Goal: Transaction & Acquisition: Download file/media

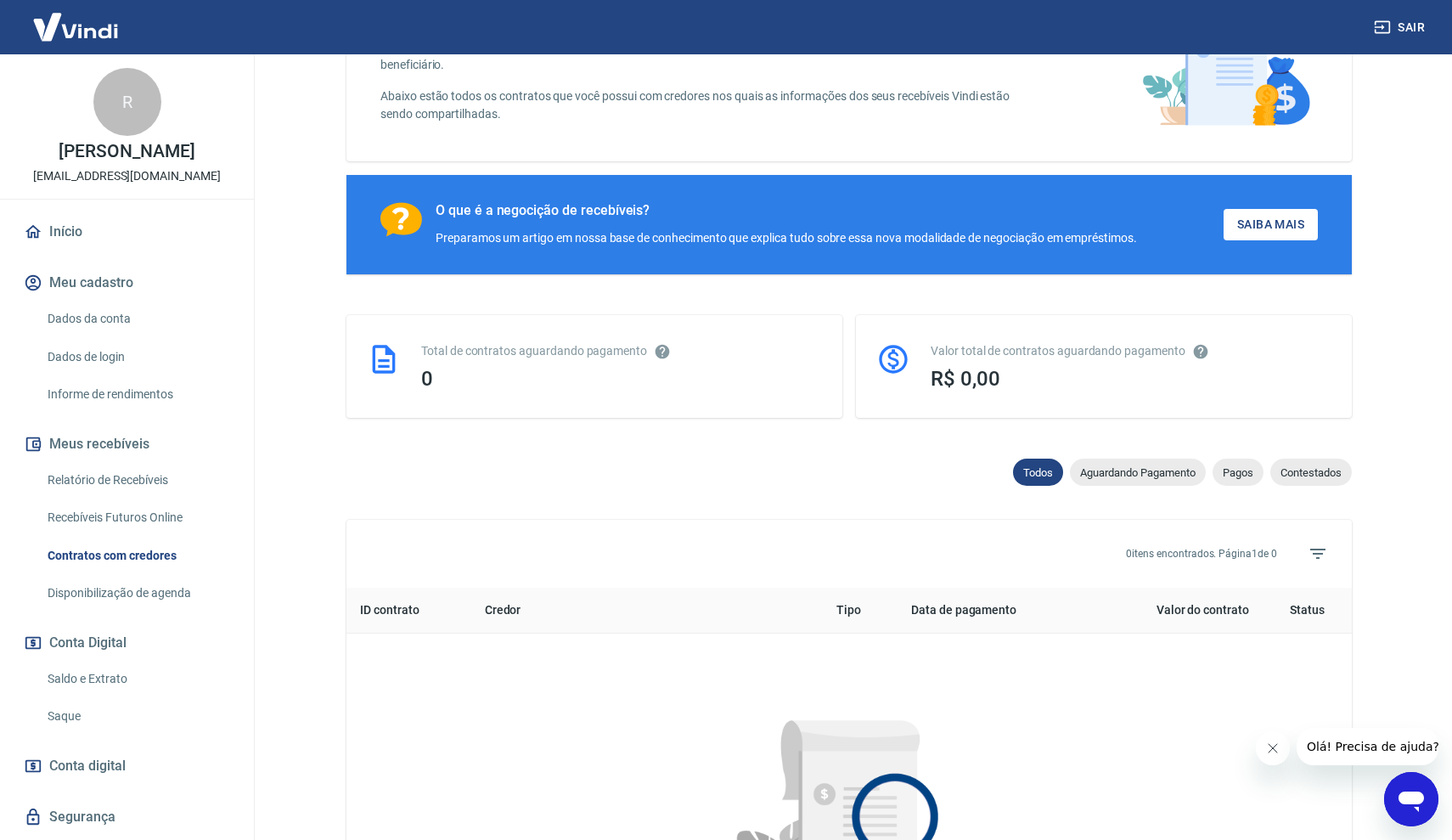
scroll to position [164, 0]
click at [137, 474] on link "Relatório de Recebíveis" at bounding box center [137, 480] width 193 height 35
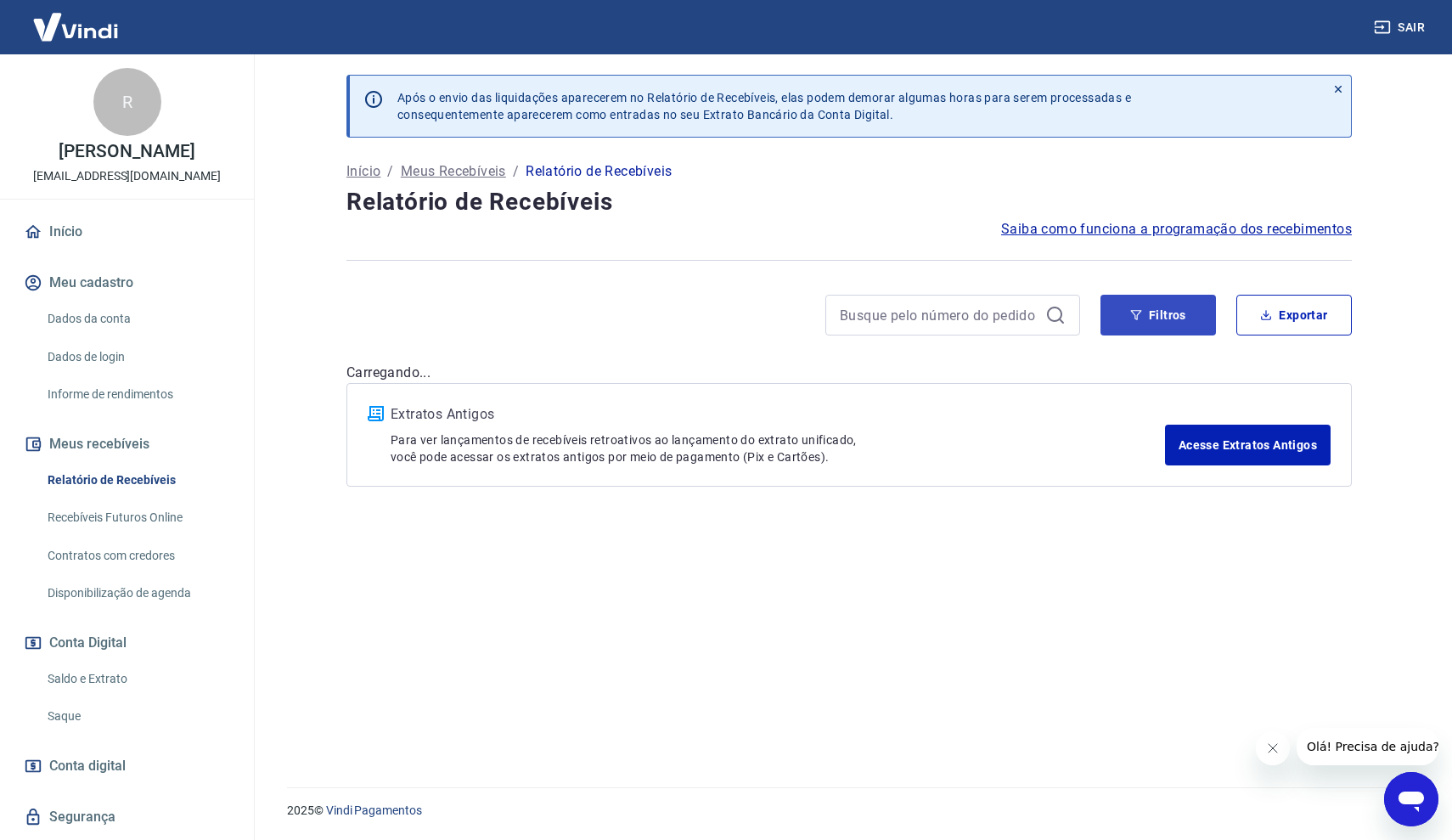
click at [1182, 318] on button "Filtros" at bounding box center [1158, 314] width 115 height 41
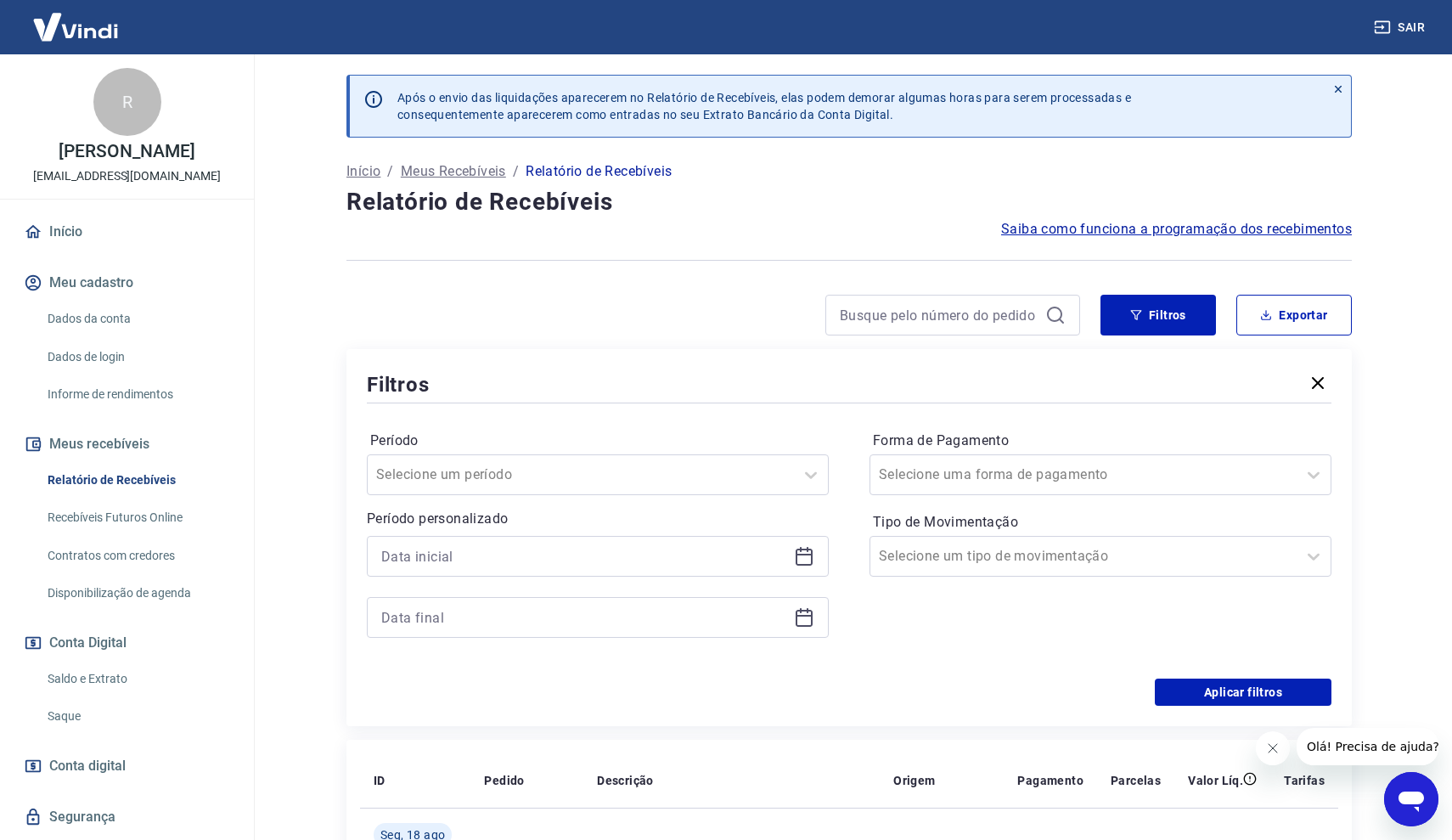
click at [800, 564] on icon at bounding box center [804, 557] width 17 height 17
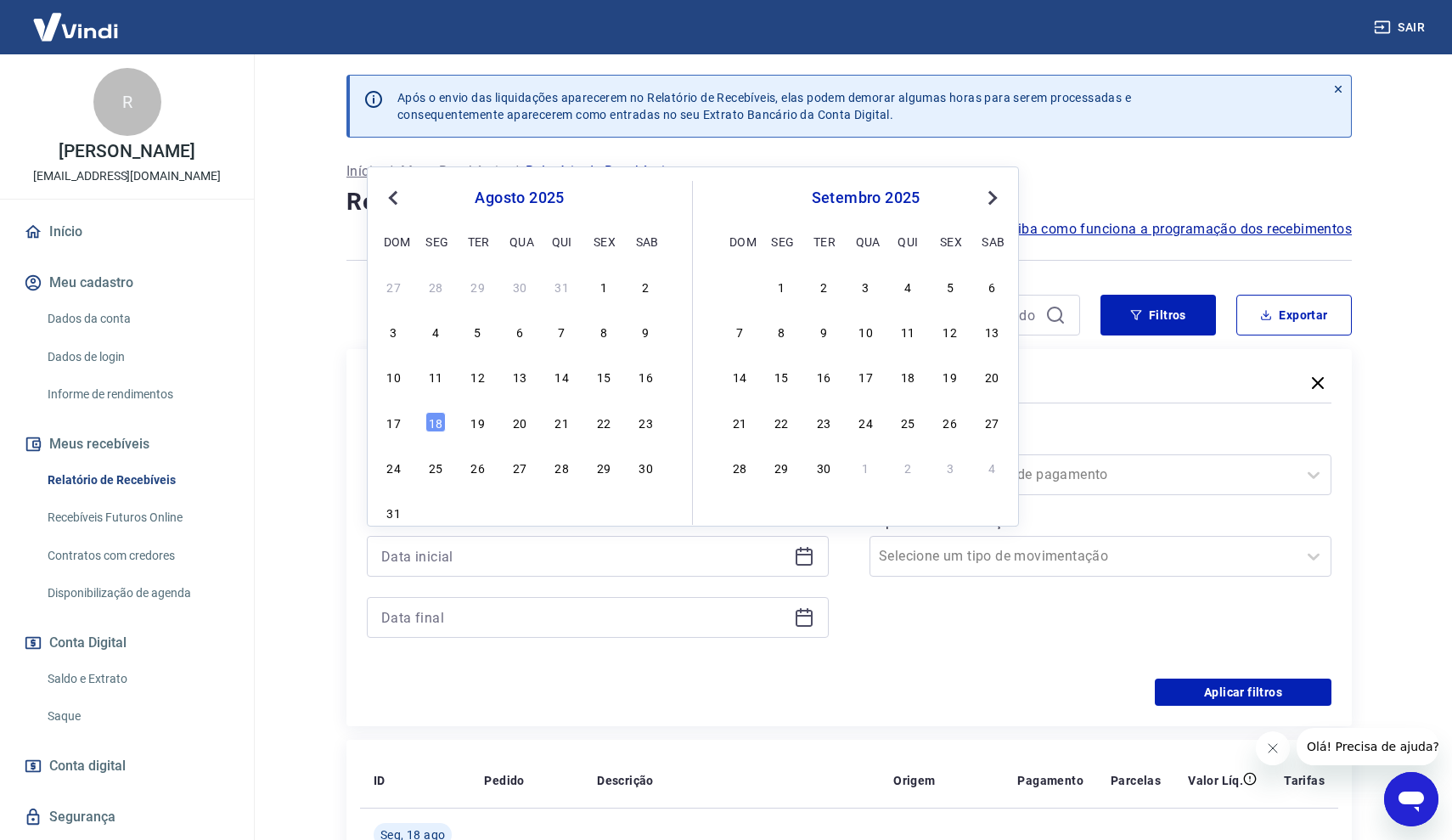
click at [395, 197] on span "Previous Month" at bounding box center [395, 197] width 0 height 19
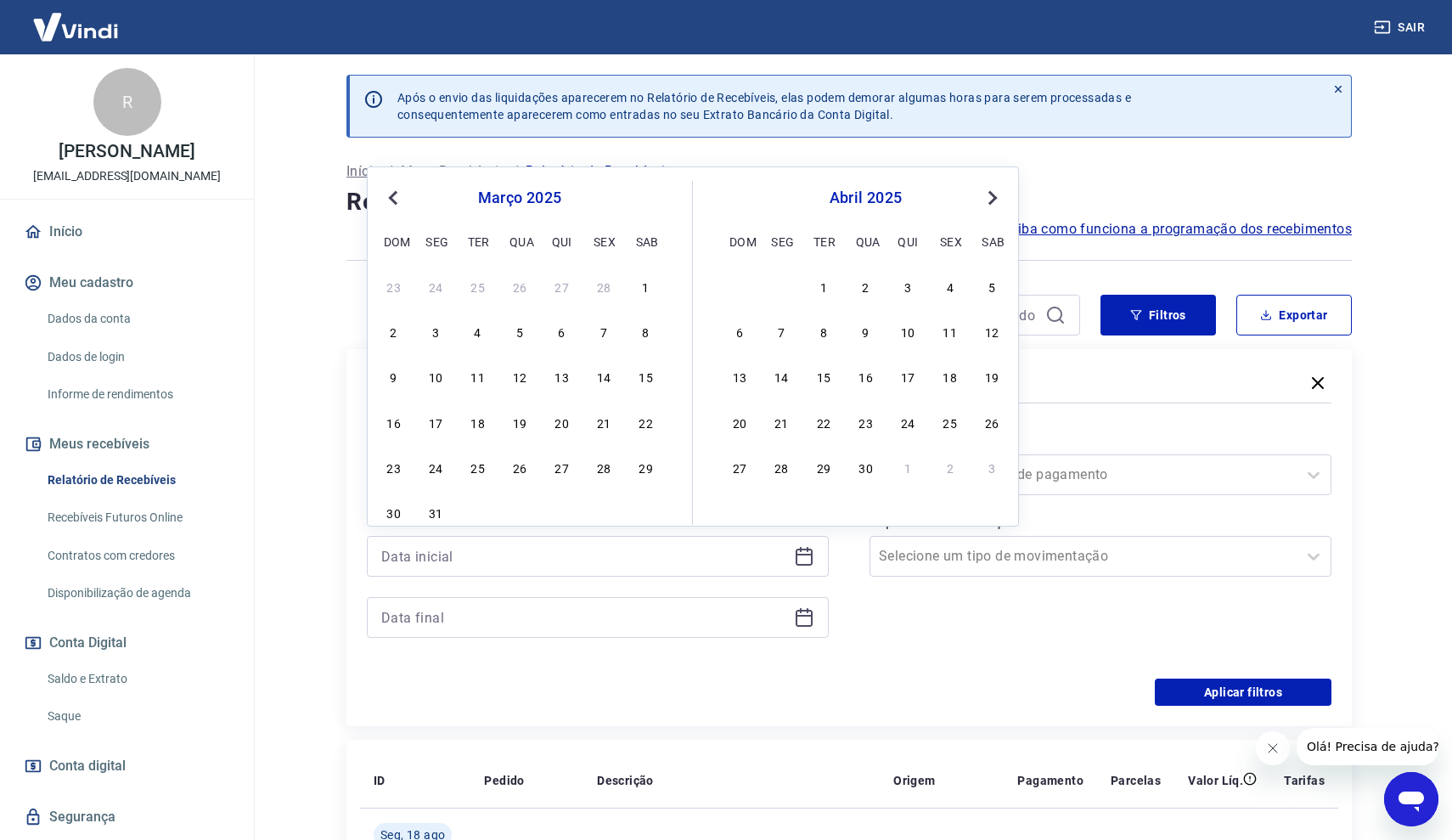
click at [395, 197] on span "Previous Month" at bounding box center [395, 197] width 0 height 19
click at [522, 292] on div "1" at bounding box center [519, 286] width 20 height 20
type input "[DATE]"
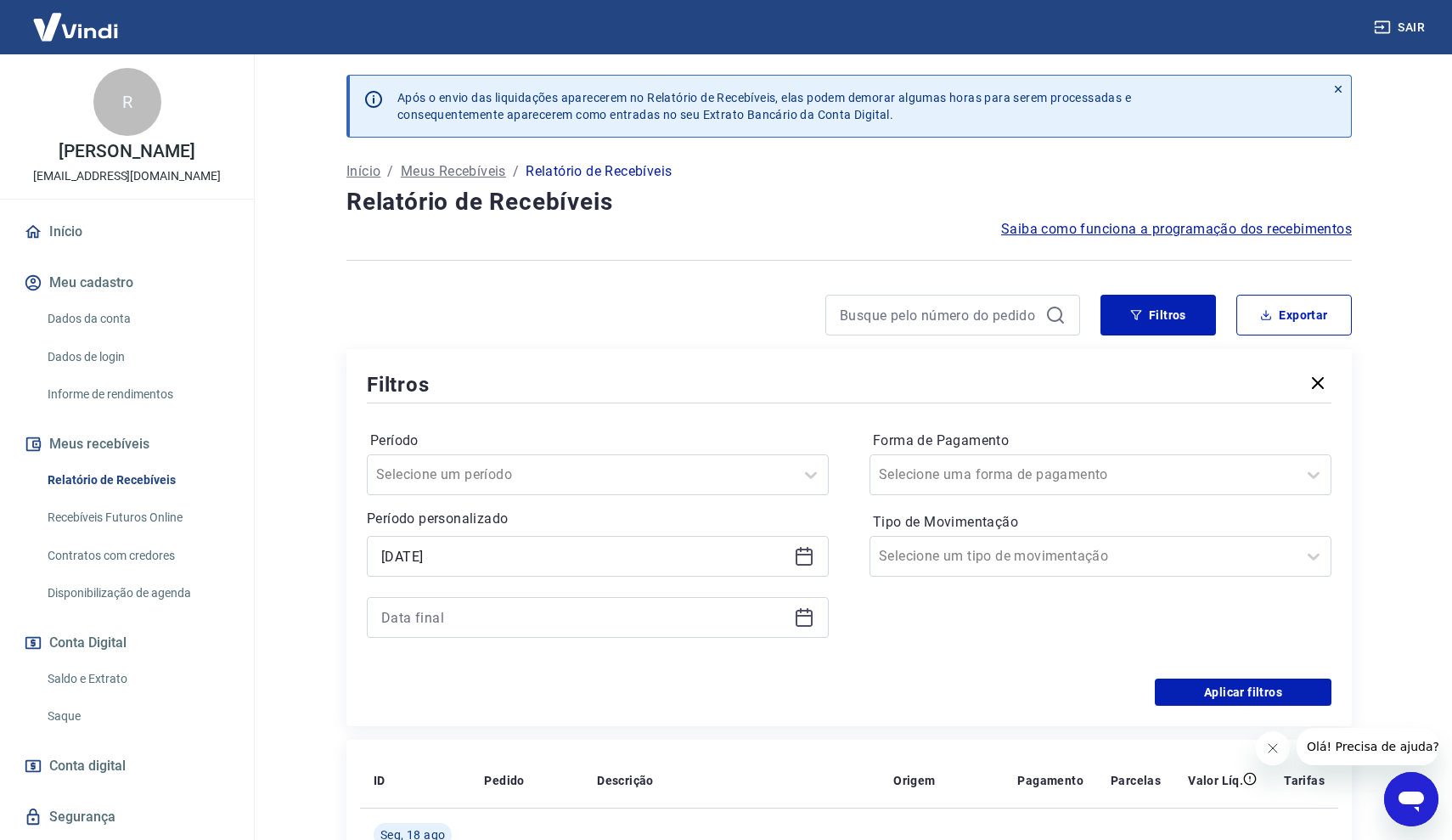
click at [814, 615] on icon at bounding box center [804, 617] width 20 height 20
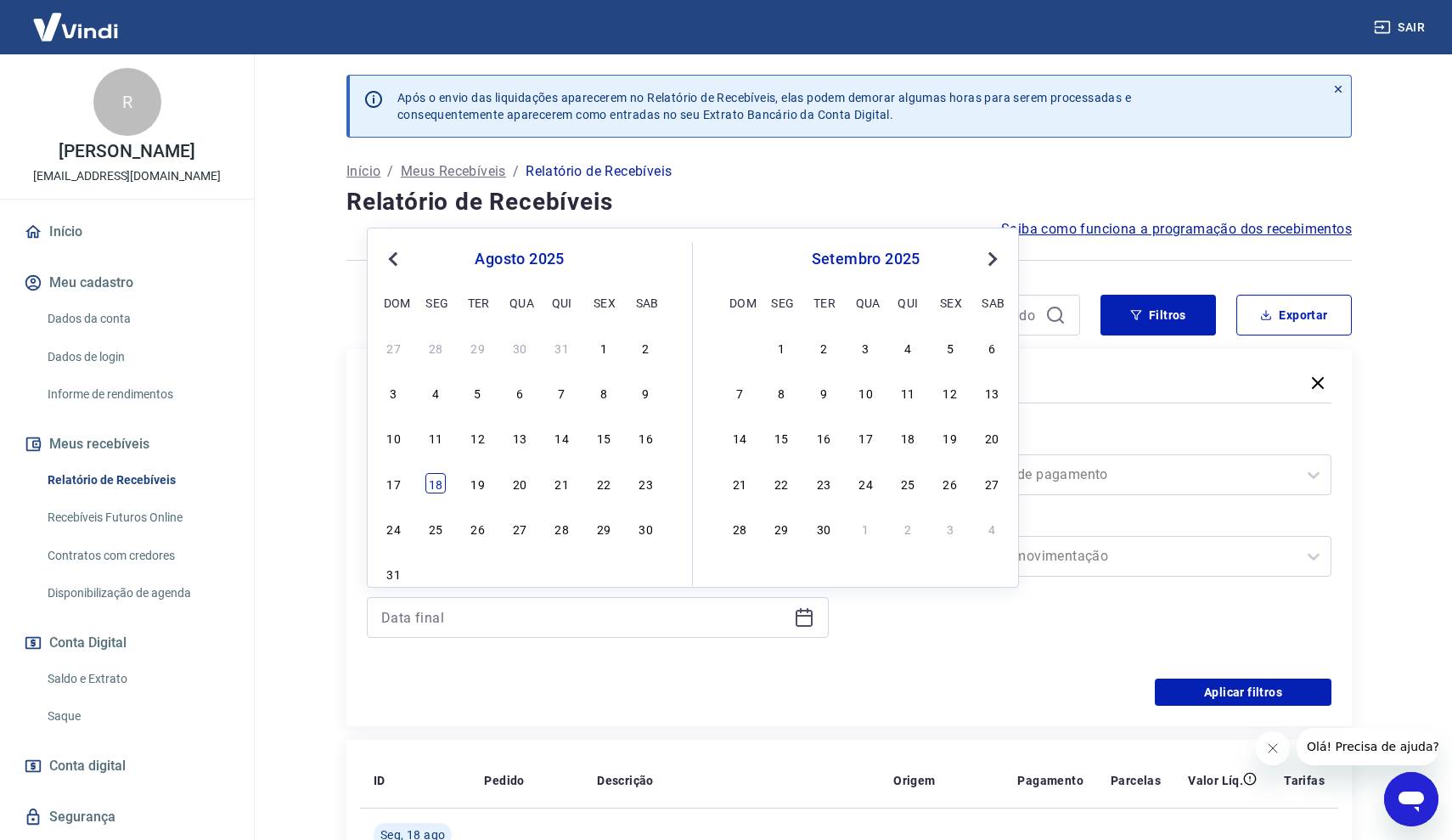
click at [429, 486] on div "18" at bounding box center [435, 483] width 20 height 20
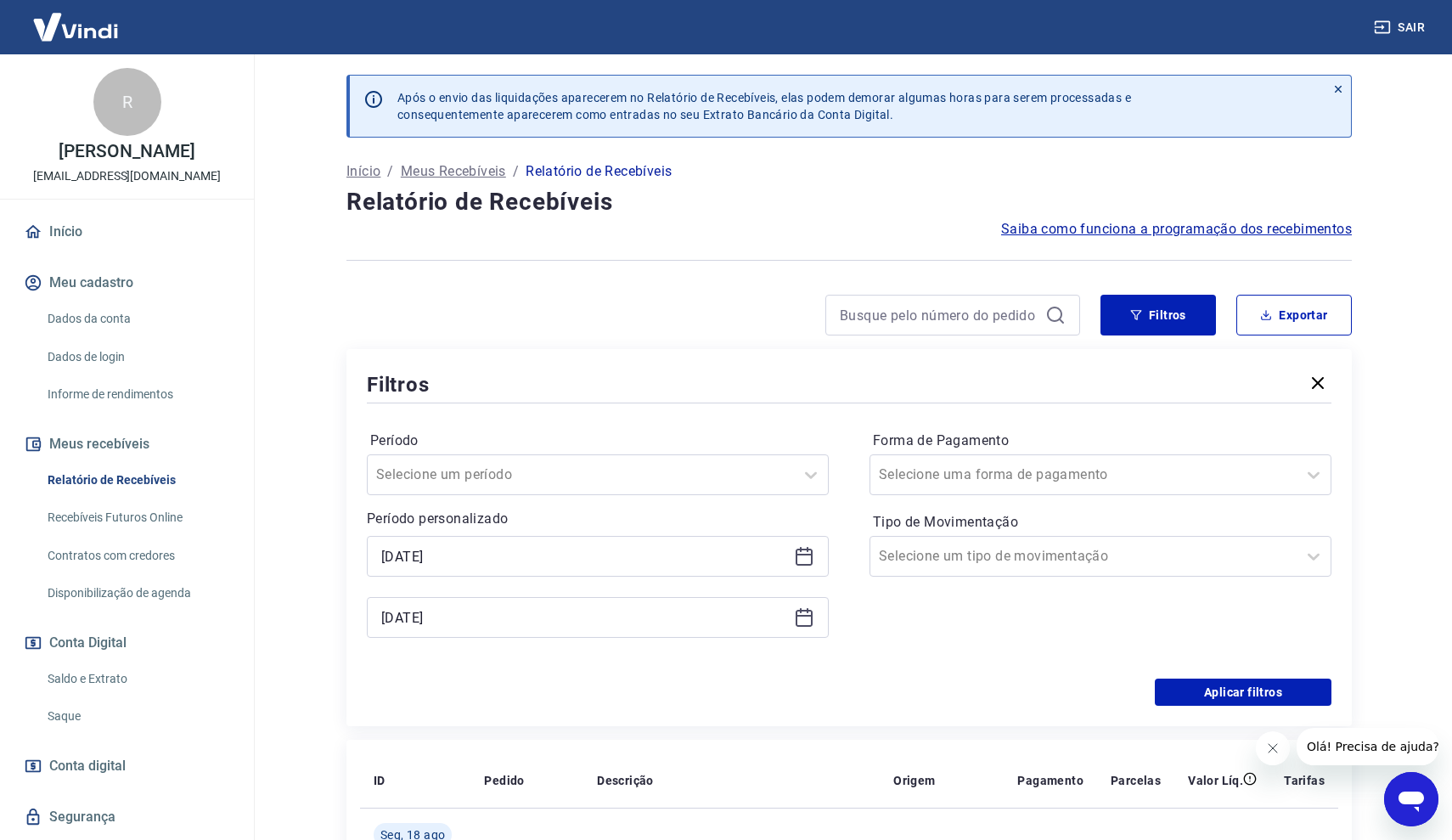
type input "[DATE]"
click at [1179, 680] on button "Aplicar filtros" at bounding box center [1243, 692] width 176 height 27
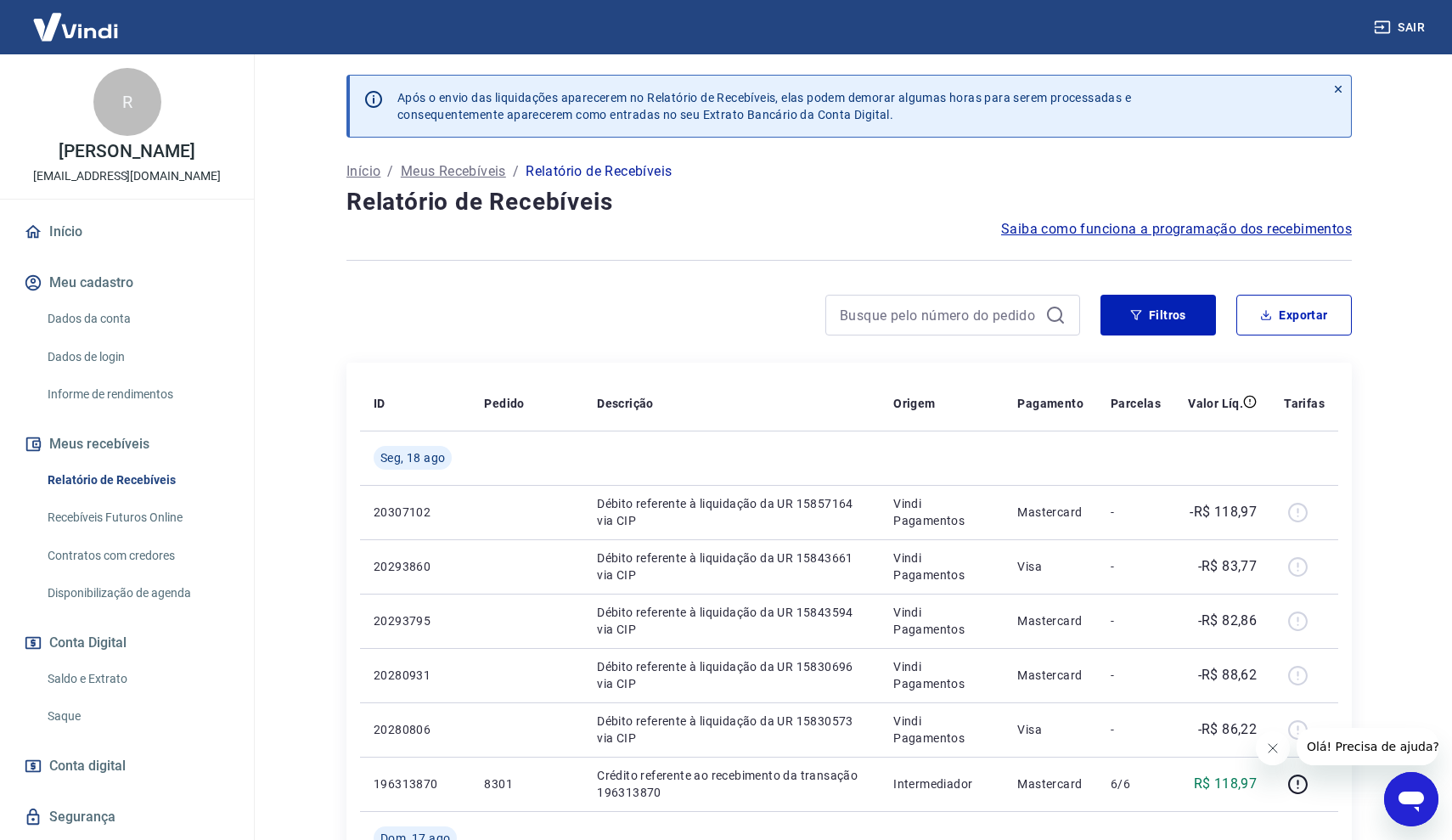
scroll to position [2, 1]
click at [1314, 310] on button "Exportar" at bounding box center [1294, 313] width 115 height 41
type input "[DATE]"
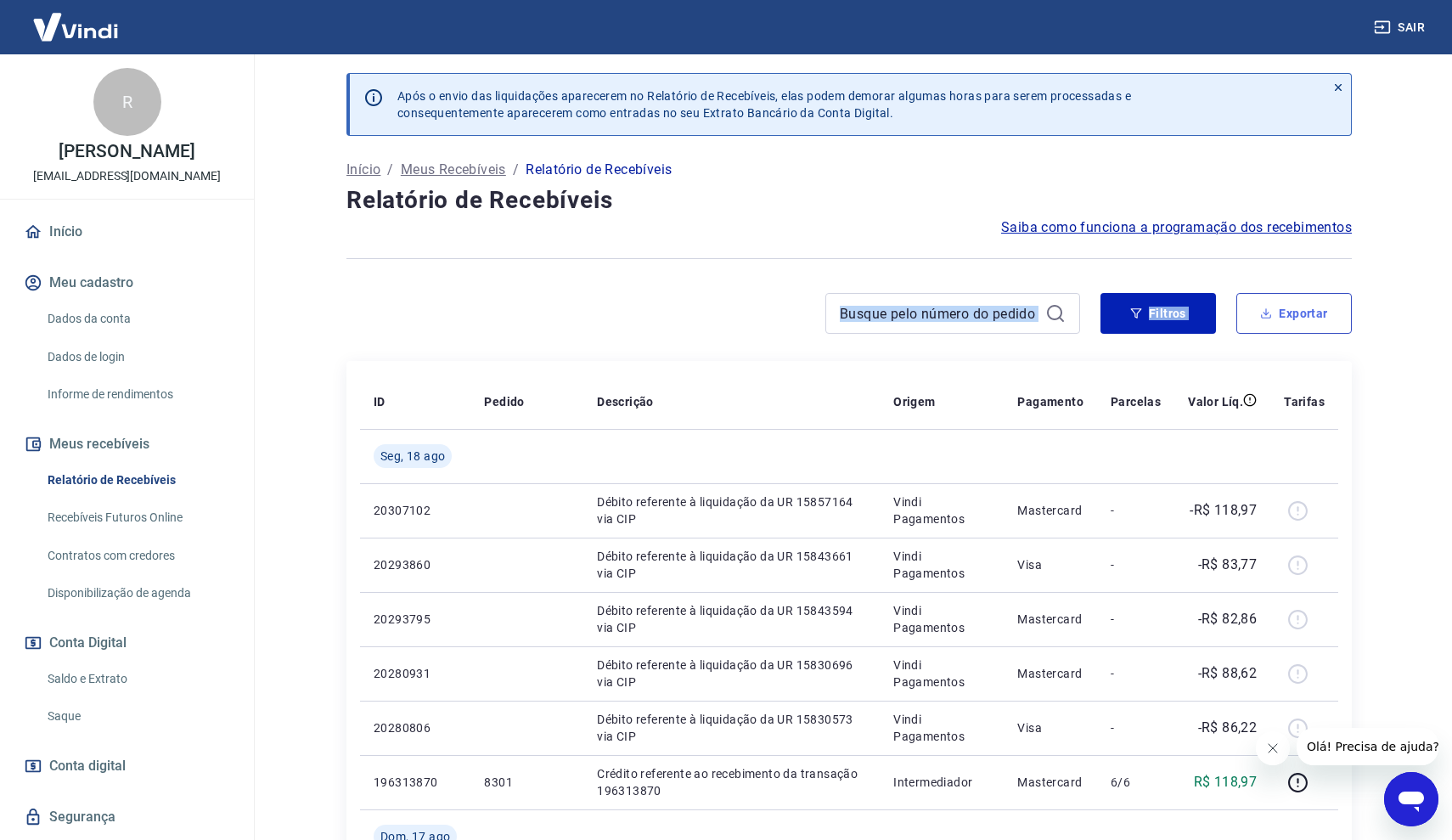
type input "[DATE]"
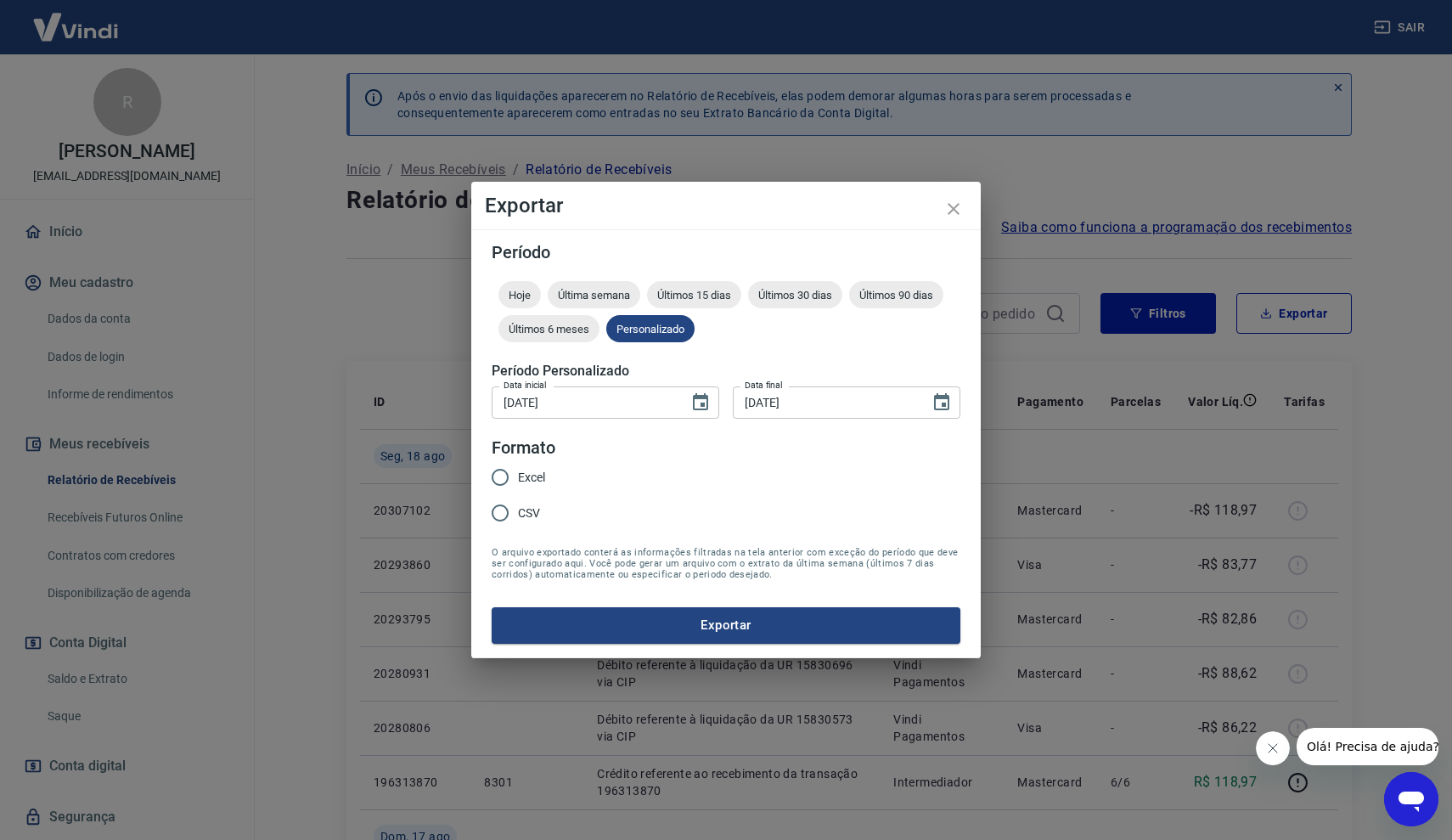
click at [525, 482] on span "Excel" at bounding box center [532, 478] width 27 height 18
click at [518, 482] on input "Excel" at bounding box center [500, 476] width 36 height 36
radio input "true"
click at [696, 628] on button "Exportar" at bounding box center [726, 624] width 469 height 36
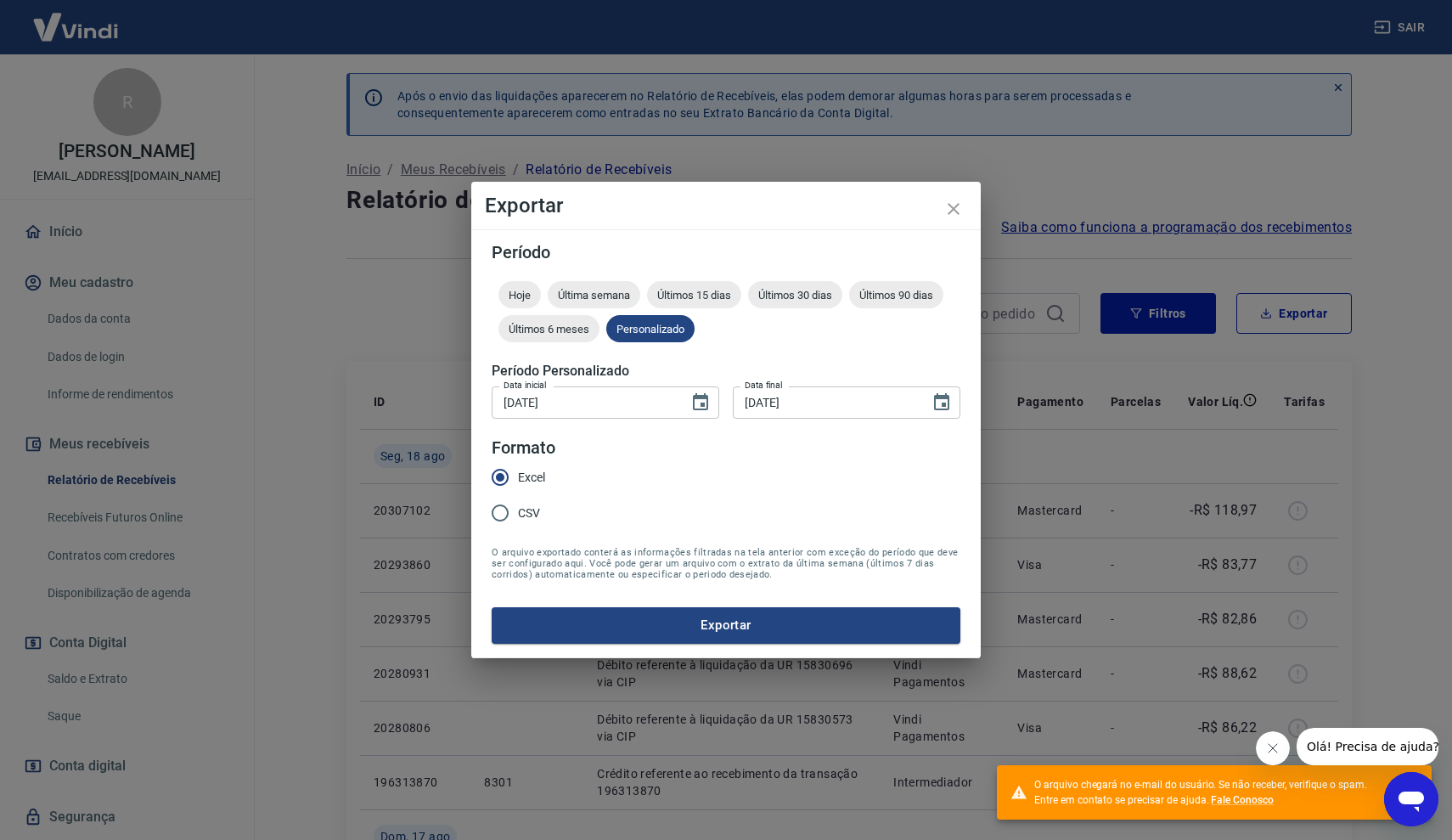
click at [1089, 441] on div "Exportar Período Hoje Última semana Últimos 15 dias Últimos 30 dias Últimos 90 …" at bounding box center [726, 420] width 1452 height 840
